Goal: Task Accomplishment & Management: Use online tool/utility

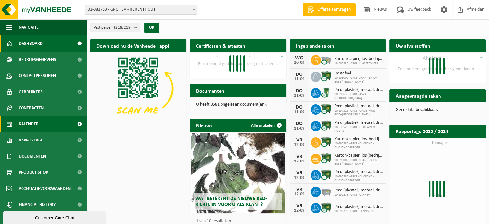
click at [44, 125] on link "Kalender" at bounding box center [43, 124] width 87 height 16
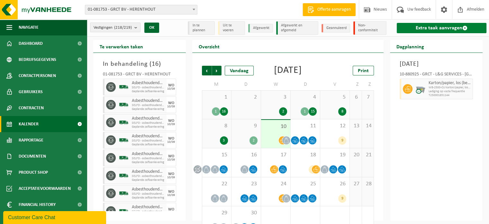
click at [422, 26] on link "Extra taak aanvragen" at bounding box center [442, 28] width 90 height 10
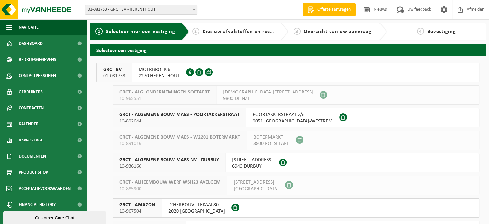
click at [247, 71] on button "GRCT BV 01-081753 MOERBROEK 6 2270 HERENTHOUT 0890.846.812" at bounding box center [287, 72] width 383 height 19
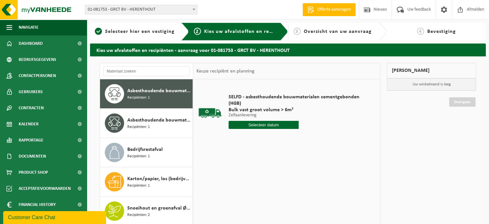
click at [274, 125] on input "text" at bounding box center [264, 125] width 70 height 8
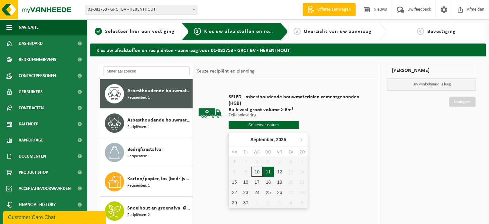
click at [266, 172] on div "11" at bounding box center [268, 171] width 11 height 10
type input "Van [DATE]"
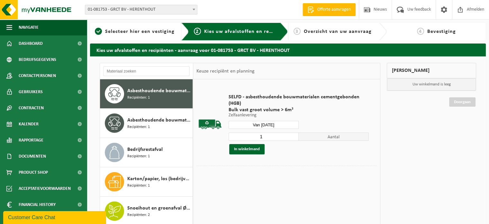
click at [269, 133] on input "1" at bounding box center [264, 136] width 70 height 8
type input "6"
click at [246, 150] on button "In winkelmand" at bounding box center [246, 149] width 35 height 10
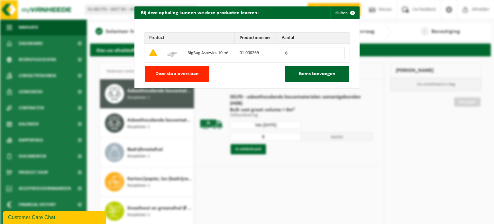
click at [292, 53] on input "6" at bounding box center [313, 53] width 63 height 12
click at [186, 77] on button "Deze stap overslaan" at bounding box center [177, 74] width 64 height 16
type input "0"
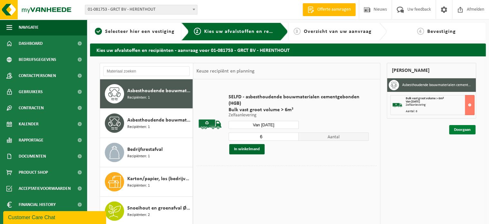
click at [466, 130] on link "Doorgaan" at bounding box center [462, 129] width 26 height 9
